Goal: Task Accomplishment & Management: Manage account settings

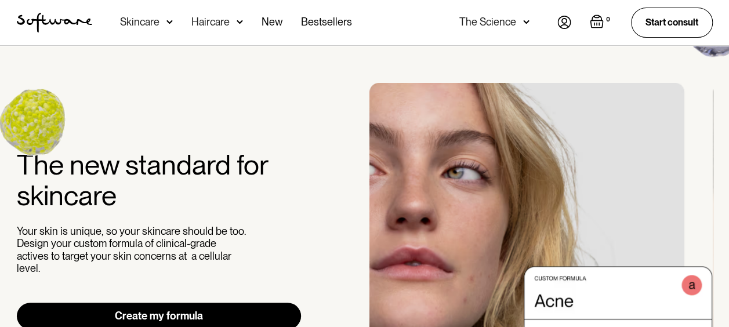
click at [562, 23] on img at bounding box center [565, 22] width 14 height 13
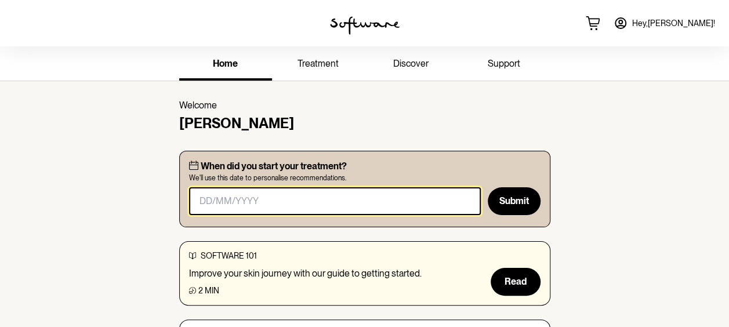
click at [339, 206] on input "masked-date" at bounding box center [335, 201] width 292 height 28
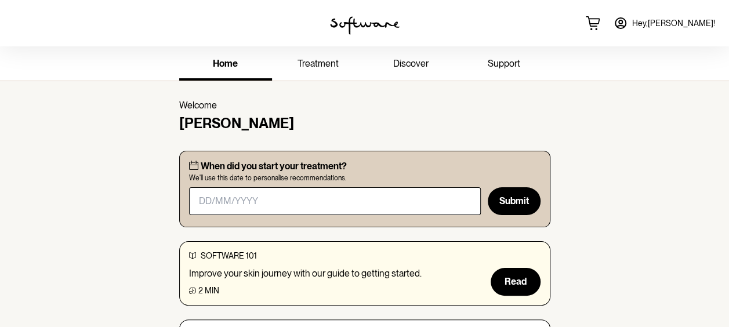
click at [688, 24] on span "Hey, [PERSON_NAME] !" at bounding box center [673, 24] width 83 height 10
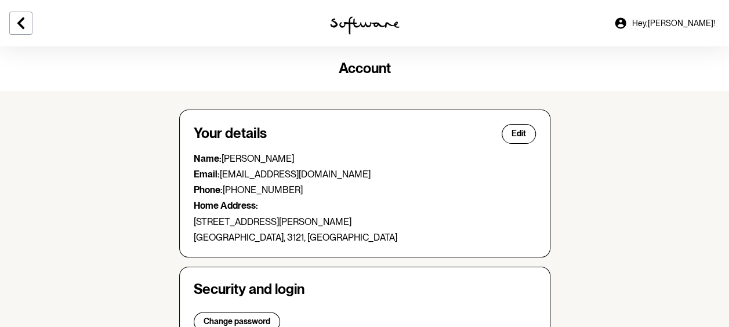
click at [364, 21] on img at bounding box center [365, 25] width 70 height 19
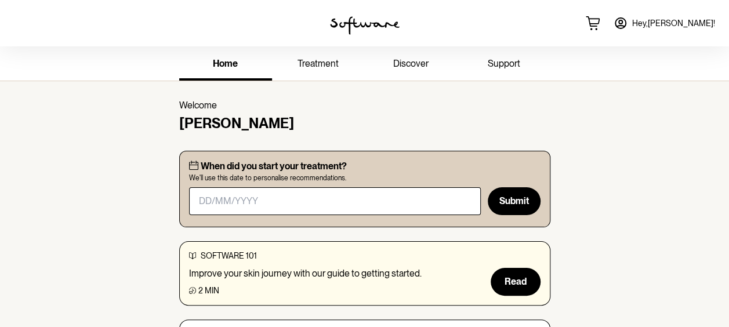
click at [328, 58] on span "treatment" at bounding box center [318, 63] width 41 height 11
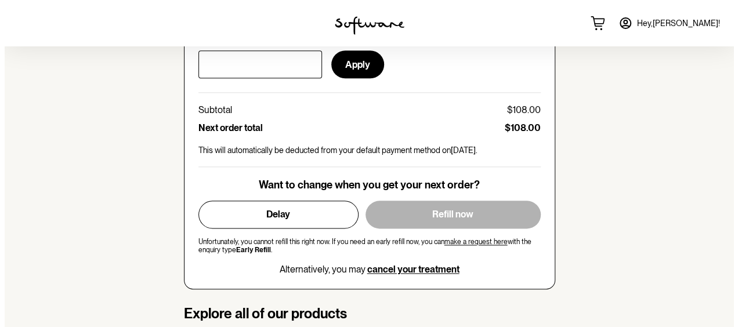
scroll to position [609, 0]
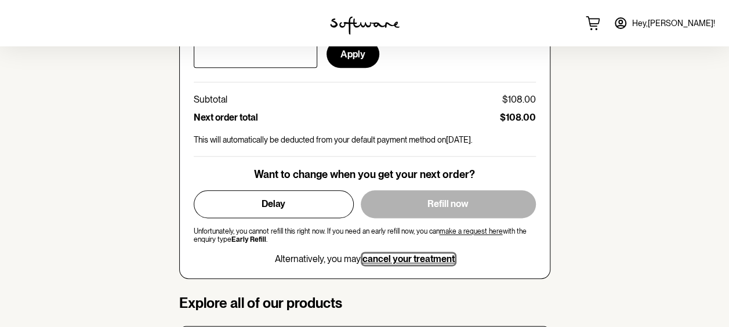
click at [422, 254] on span "cancel your treatment" at bounding box center [409, 259] width 92 height 11
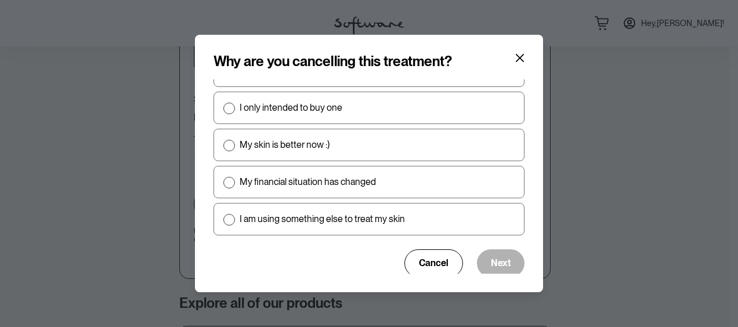
scroll to position [125, 0]
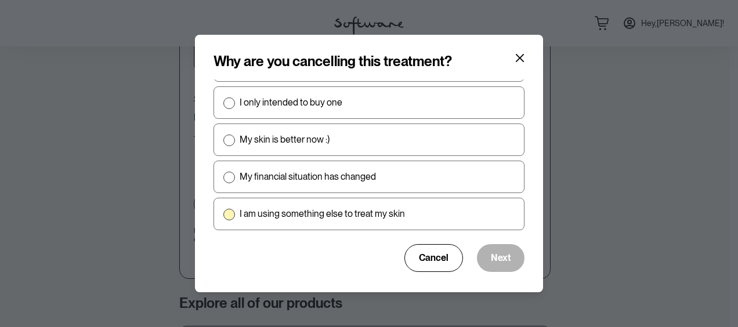
click at [232, 210] on span at bounding box center [229, 215] width 12 height 12
click at [223, 214] on input "I am using something else to treat my skin" at bounding box center [223, 214] width 1 height 1
radio input "true"
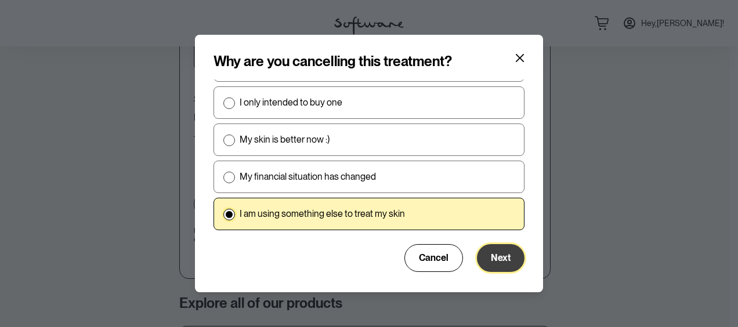
click at [495, 247] on button "Next" at bounding box center [501, 258] width 48 height 28
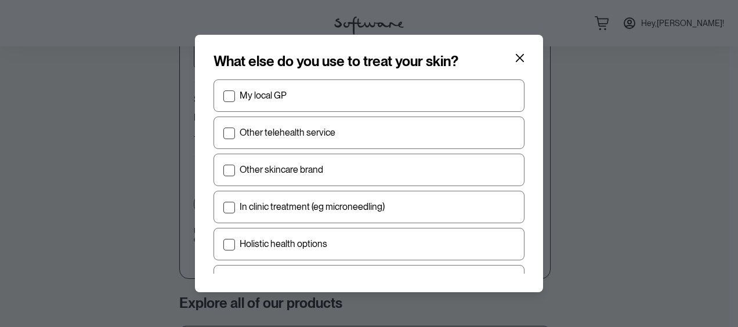
scroll to position [65, 0]
click at [231, 168] on span at bounding box center [229, 173] width 12 height 12
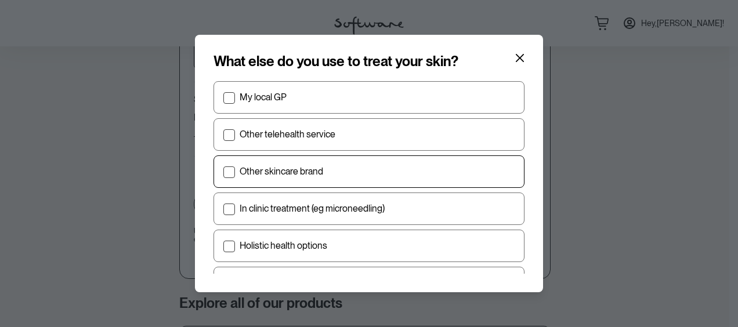
click at [223, 172] on input "Other skincare brand" at bounding box center [223, 172] width 1 height 1
checkbox input "true"
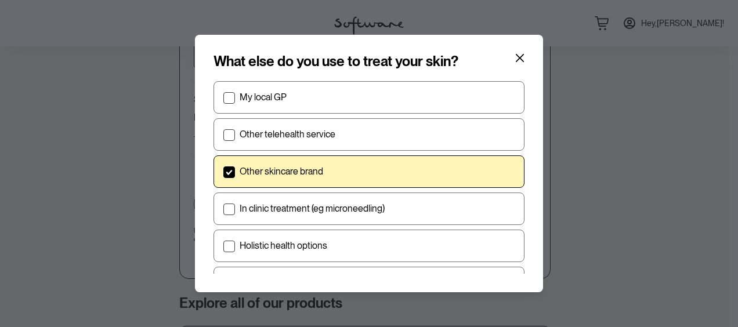
scroll to position [134, 0]
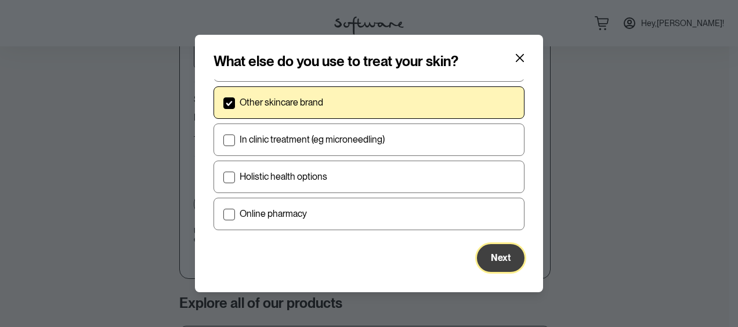
click at [491, 252] on span "Next" at bounding box center [501, 257] width 20 height 11
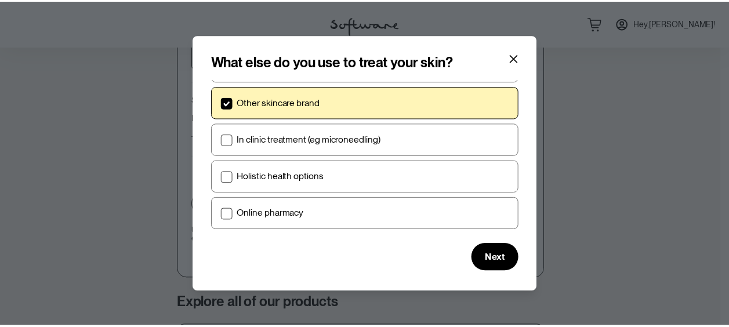
scroll to position [0, 0]
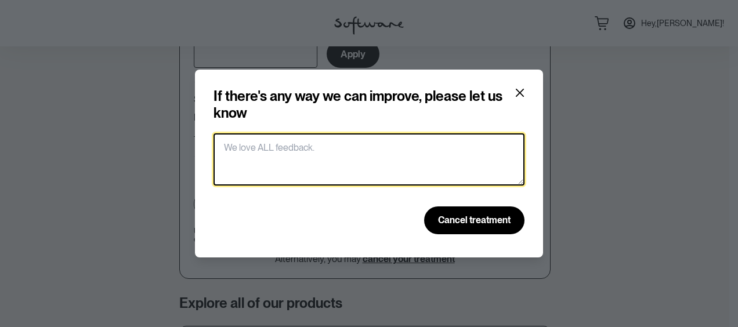
click at [346, 160] on textarea at bounding box center [369, 159] width 311 height 52
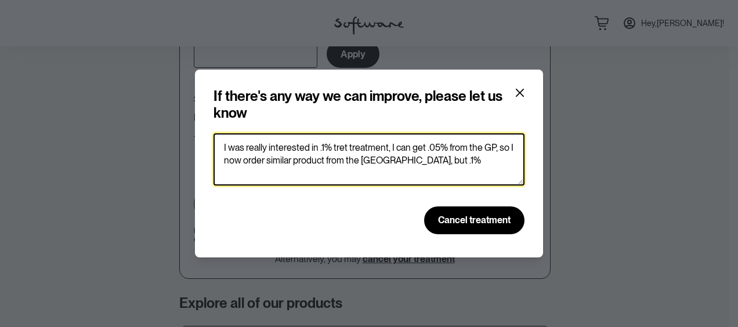
type textarea "I was really interested in .1% tret treatment, I can get .05% from the GP, so I…"
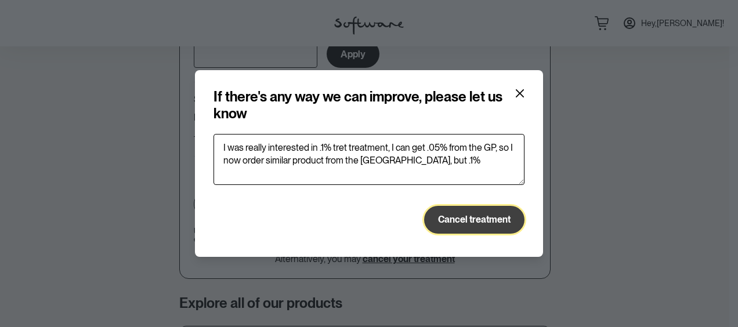
click at [464, 219] on span "Cancel treatment" at bounding box center [474, 219] width 73 height 11
